Goal: Find contact information: Find contact information

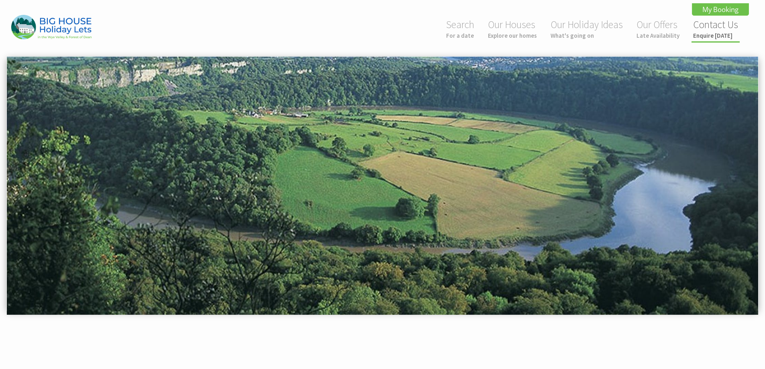
click at [716, 26] on link "Contact Us Enquire today" at bounding box center [715, 28] width 45 height 21
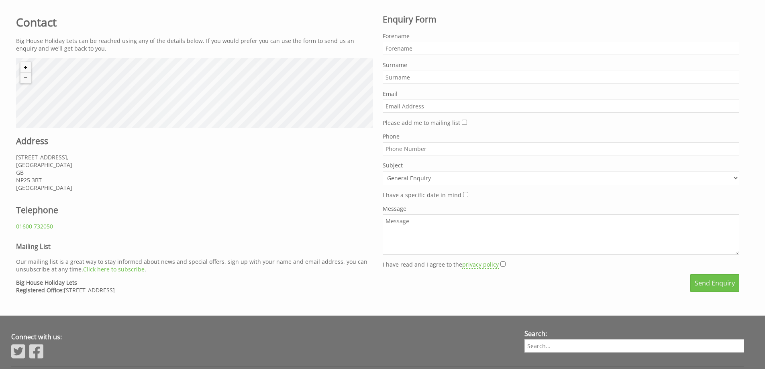
scroll to position [401, 0]
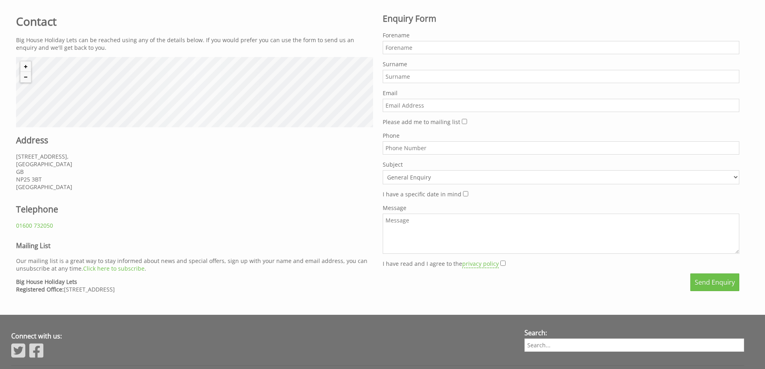
click at [166, 183] on p "3 Agincourt Square, Monmouth GB NP25 3BT United Kingdom" at bounding box center [194, 172] width 357 height 38
click at [149, 187] on p "3 Agincourt Square, Monmouth GB NP25 3BT United Kingdom" at bounding box center [194, 172] width 357 height 38
click at [146, 204] on h2 "Telephone" at bounding box center [100, 209] width 169 height 11
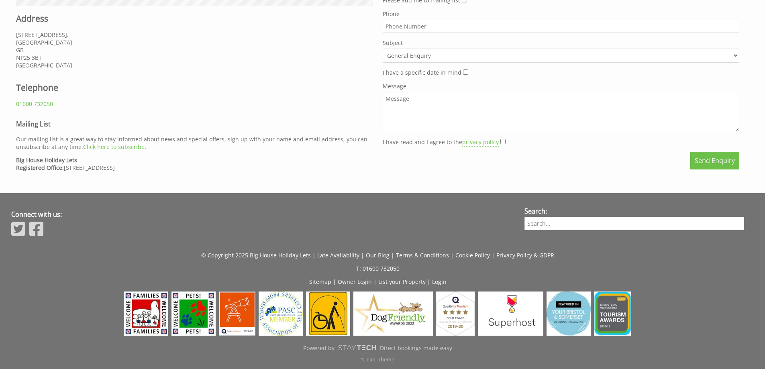
scroll to position [483, 0]
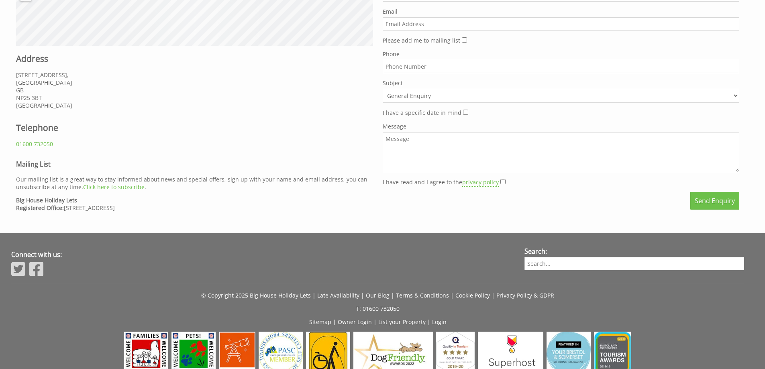
click at [193, 185] on p "Our mailing list is a great way to stay informed about news and special offers,…" at bounding box center [194, 182] width 357 height 15
click at [193, 192] on div "Contact Big House Holiday Lets can be reached using any of the details below. I…" at bounding box center [194, 71] width 367 height 293
click at [194, 205] on p "Big House Holiday Lets Registered Office: 3 Agincourt Square, Monmouth, Gwent, …" at bounding box center [194, 203] width 357 height 15
drag, startPoint x: 216, startPoint y: 210, endPoint x: 64, endPoint y: 208, distance: 152.2
click at [64, 208] on p "Big House Holiday Lets Registered Office: 3 Agincourt Square, Monmouth, Gwent, …" at bounding box center [194, 203] width 357 height 15
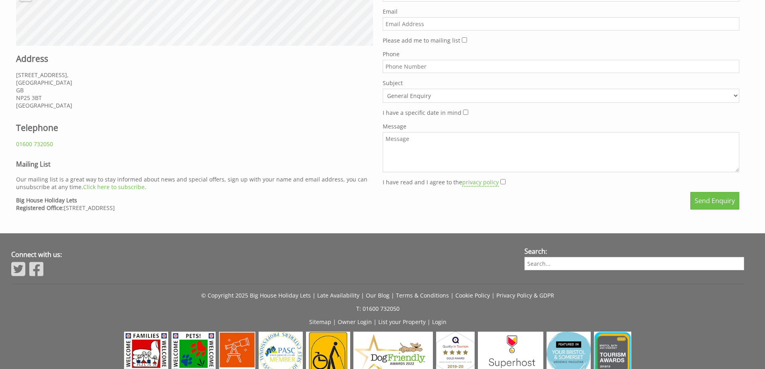
copy p "[STREET_ADDRESS]"
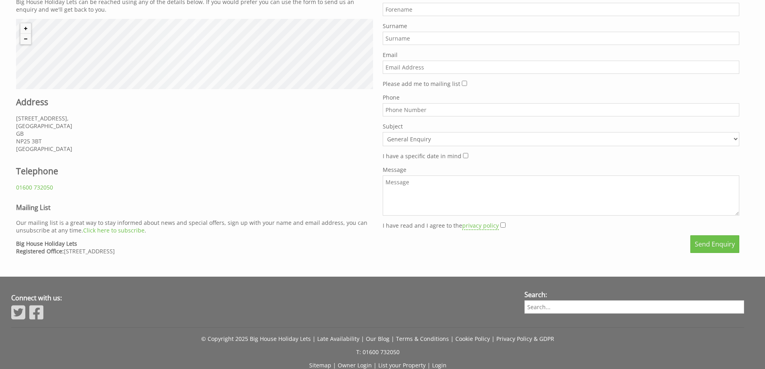
scroll to position [523, 0]
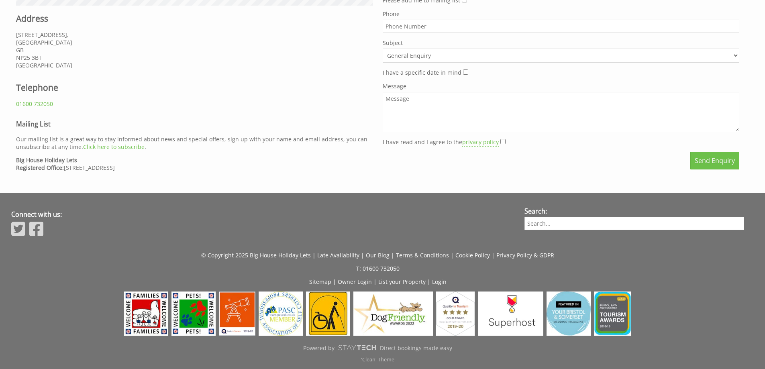
click at [481, 269] on p "T: 01600 732050" at bounding box center [377, 269] width 733 height 8
click at [422, 267] on p "T: 01600 732050" at bounding box center [377, 269] width 733 height 8
click at [550, 267] on p "T: 01600 732050" at bounding box center [377, 269] width 733 height 8
click at [98, 209] on div "Connect with us: Search:" at bounding box center [377, 224] width 733 height 35
click at [476, 234] on div at bounding box center [260, 230] width 498 height 18
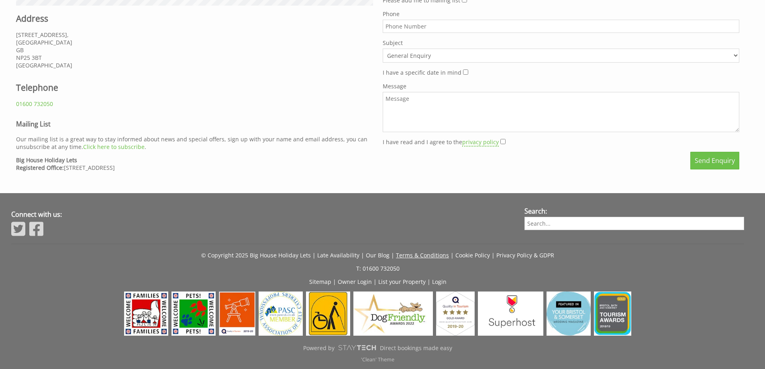
click at [413, 254] on link "Terms & Conditions" at bounding box center [422, 255] width 53 height 8
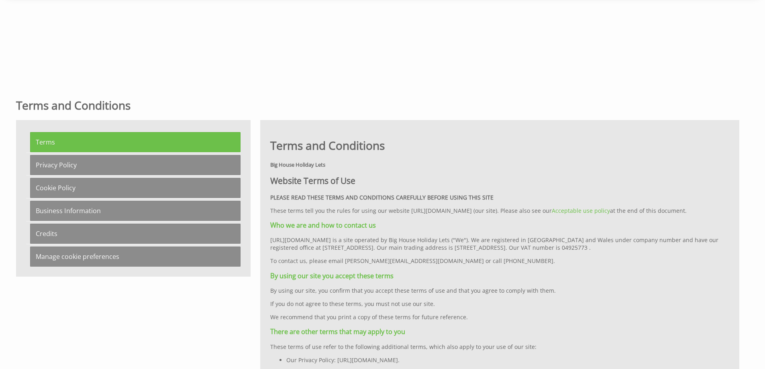
scroll to position [321, 0]
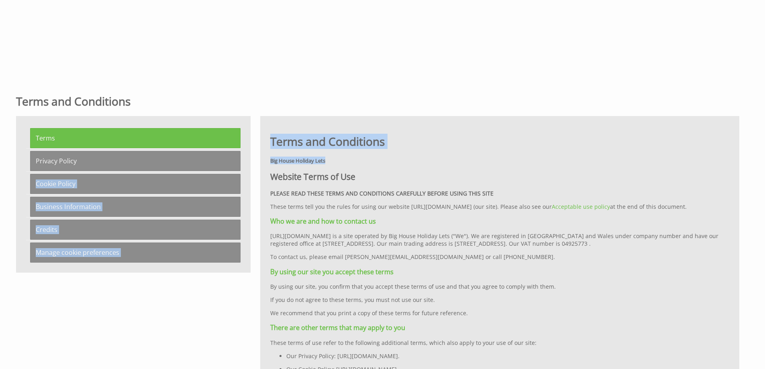
drag, startPoint x: 336, startPoint y: 163, endPoint x: 249, endPoint y: 166, distance: 88.0
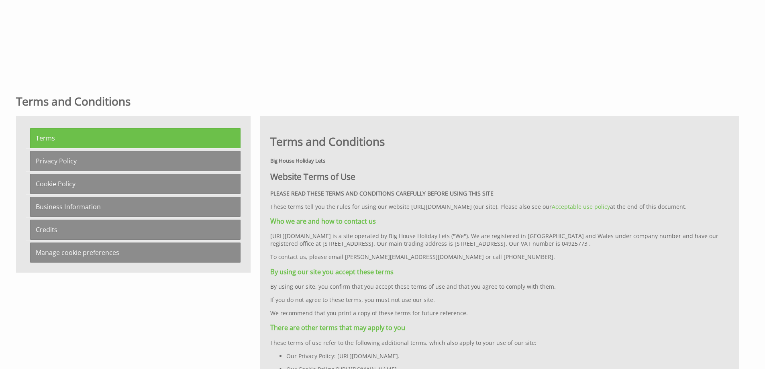
click at [353, 174] on h2 "Website Terms of Use" at bounding box center [499, 176] width 459 height 11
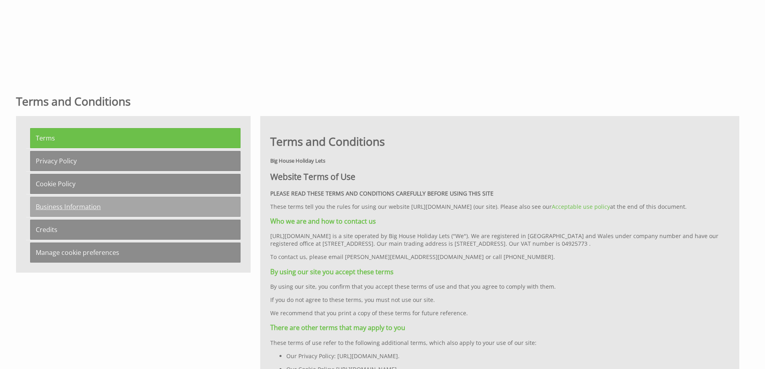
click at [73, 205] on link "Business Information" at bounding box center [135, 207] width 210 height 20
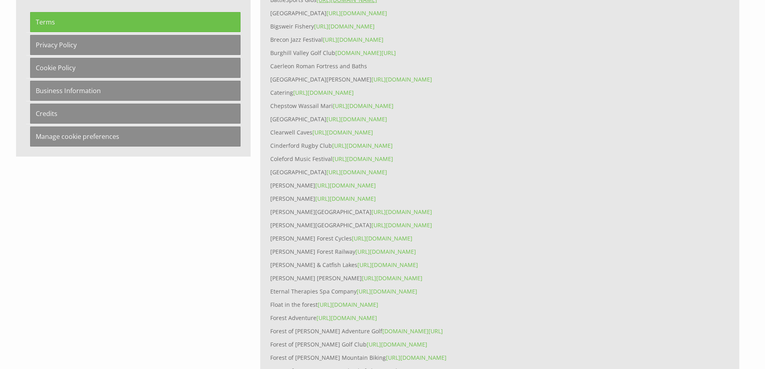
scroll to position [7178, 0]
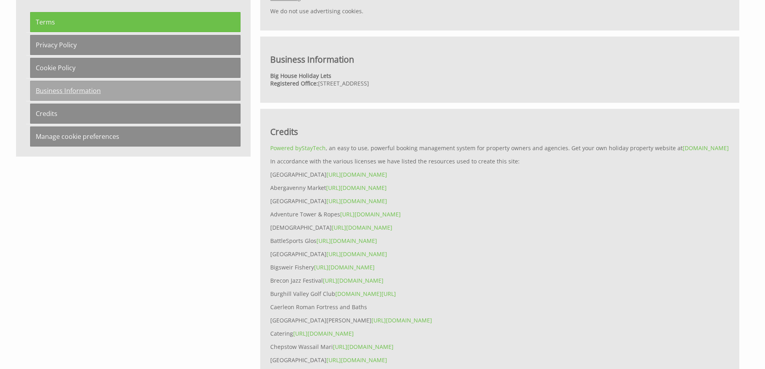
click at [59, 90] on link "Business Information" at bounding box center [135, 91] width 210 height 20
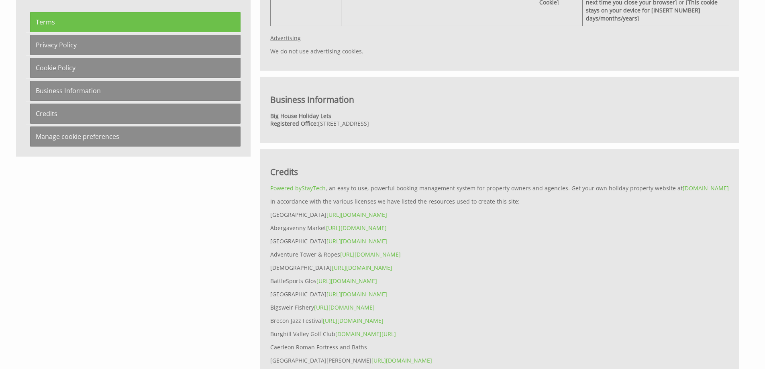
click at [384, 184] on p "Powered by StayTech , an easy to use, powerful booking management system for pr…" at bounding box center [499, 188] width 459 height 8
click at [403, 184] on p "Powered by StayTech , an easy to use, powerful booking management system for pr…" at bounding box center [499, 188] width 459 height 8
click at [489, 184] on p "Powered by StayTech , an easy to use, powerful booking management system for pr…" at bounding box center [499, 188] width 459 height 8
click at [549, 184] on p "Powered by StayTech , an easy to use, powerful booking management system for pr…" at bounding box center [499, 188] width 459 height 8
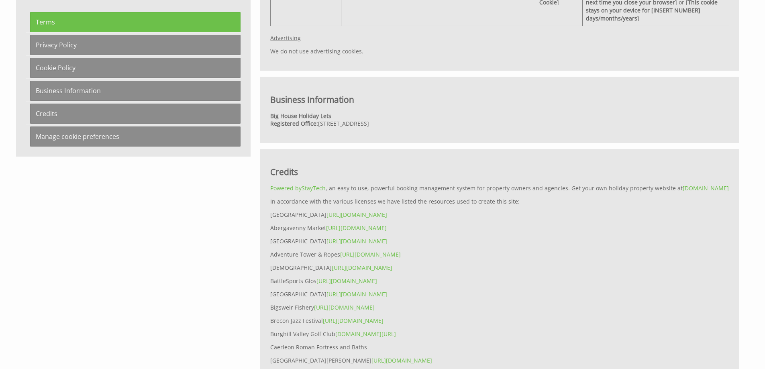
click at [549, 184] on p "Powered by StayTech , an easy to use, powerful booking management system for pr…" at bounding box center [499, 188] width 459 height 8
